Goal: Task Accomplishment & Management: Manage account settings

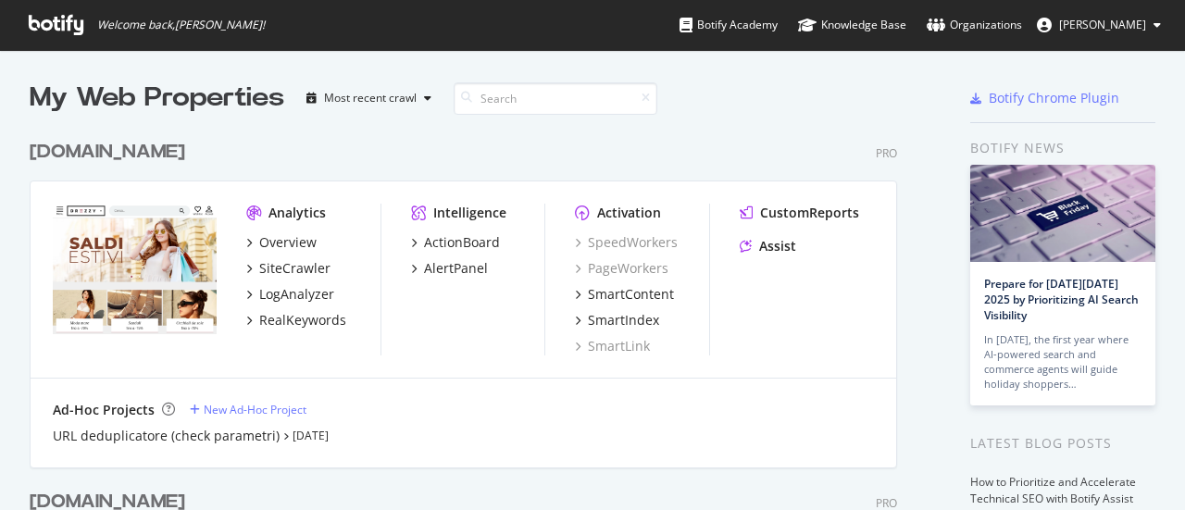
scroll to position [1120, 868]
click at [1079, 24] on span "[PERSON_NAME]" at bounding box center [1102, 25] width 87 height 16
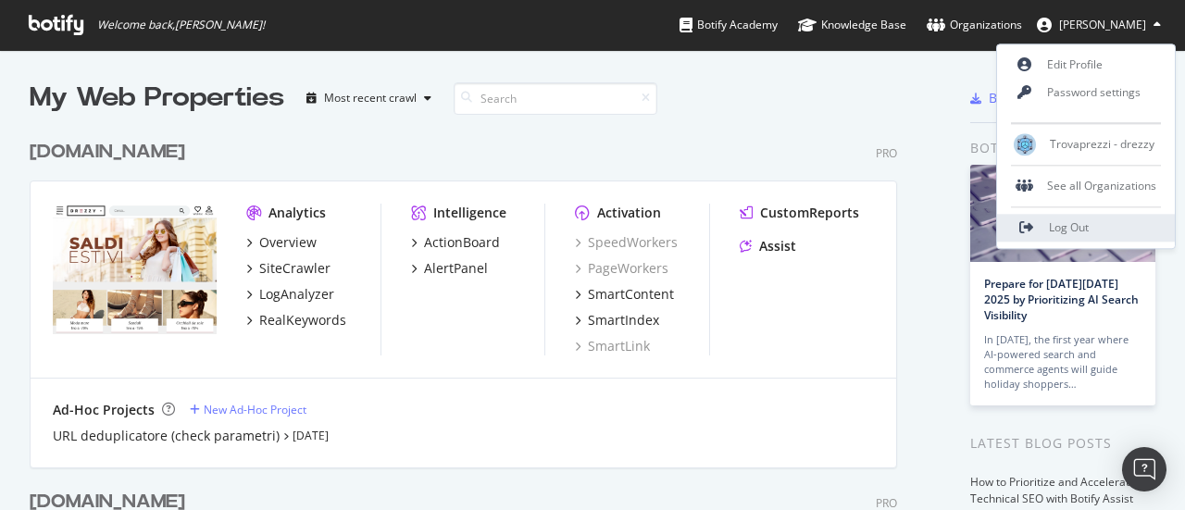
click at [1037, 221] on link "Log Out" at bounding box center [1086, 228] width 178 height 28
